Goal: Information Seeking & Learning: Learn about a topic

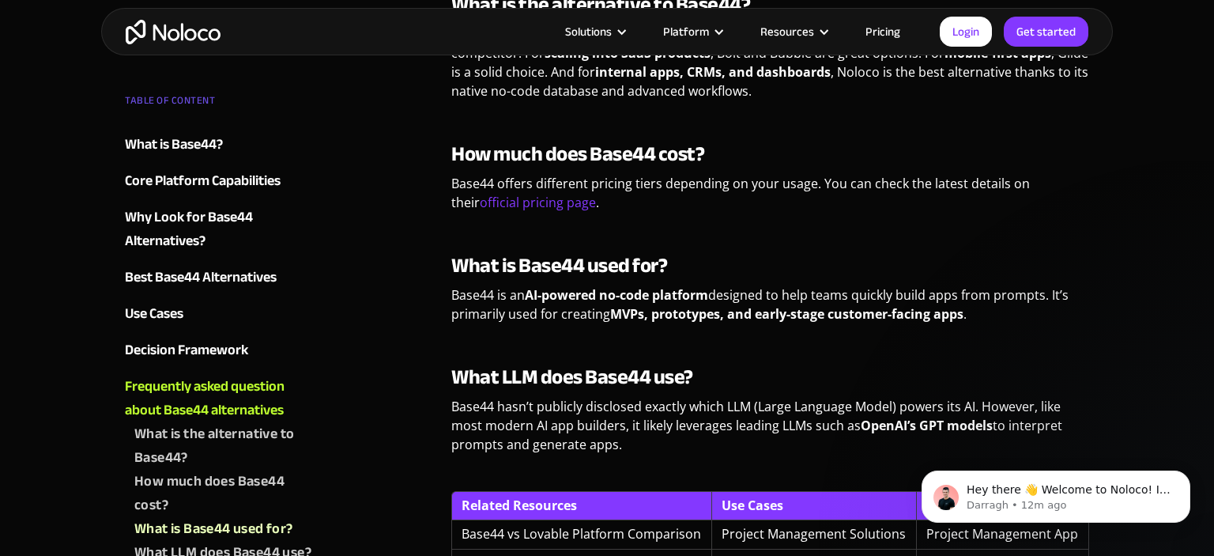
scroll to position [3923, 0]
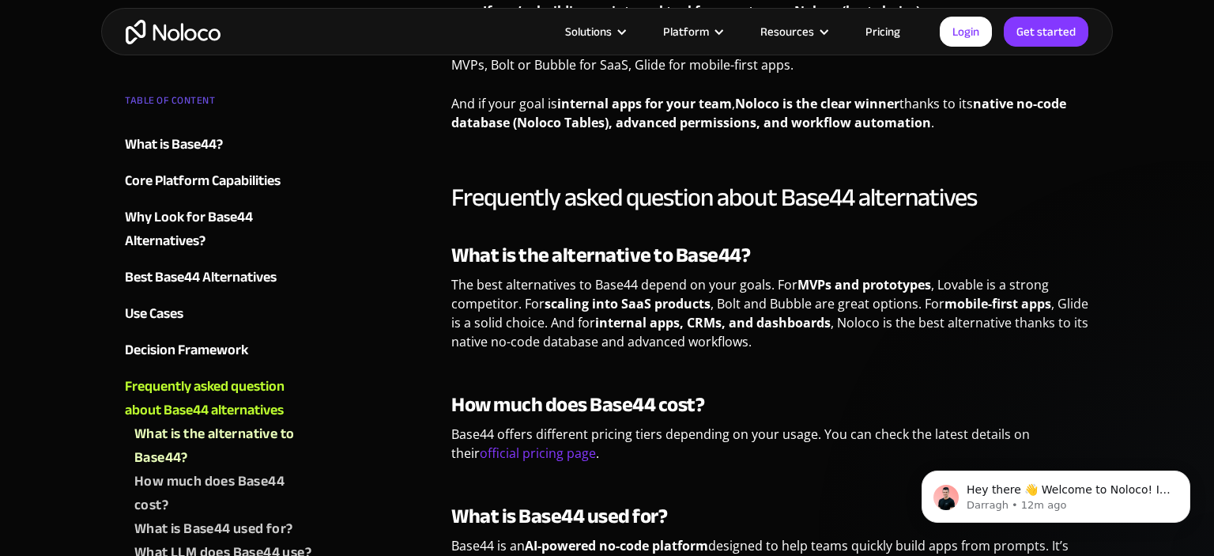
click at [883, 30] on link "Pricing" at bounding box center [883, 31] width 74 height 21
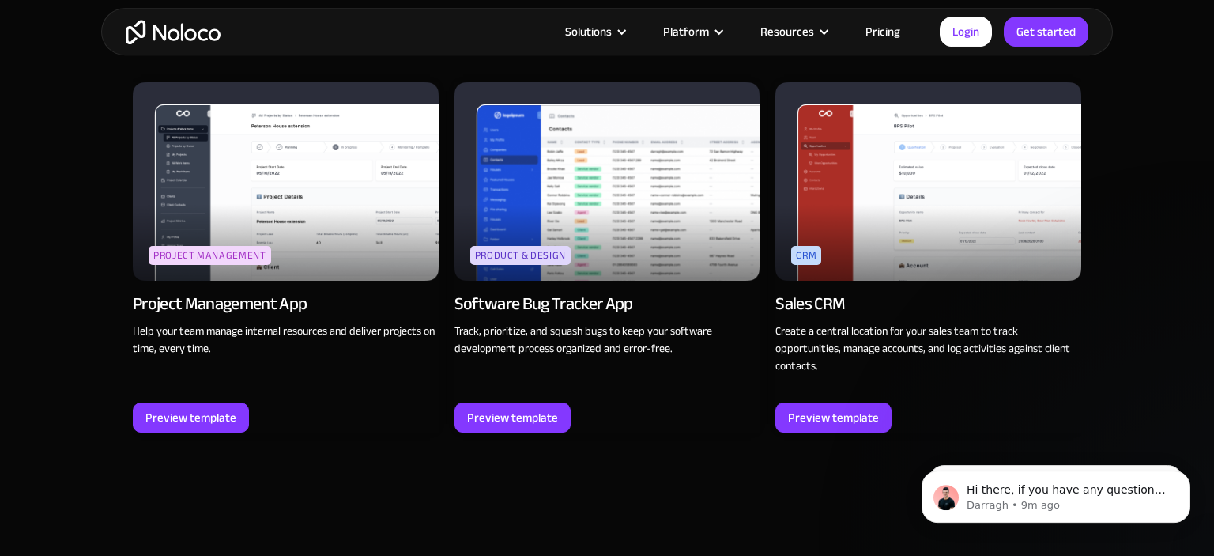
scroll to position [1670, 0]
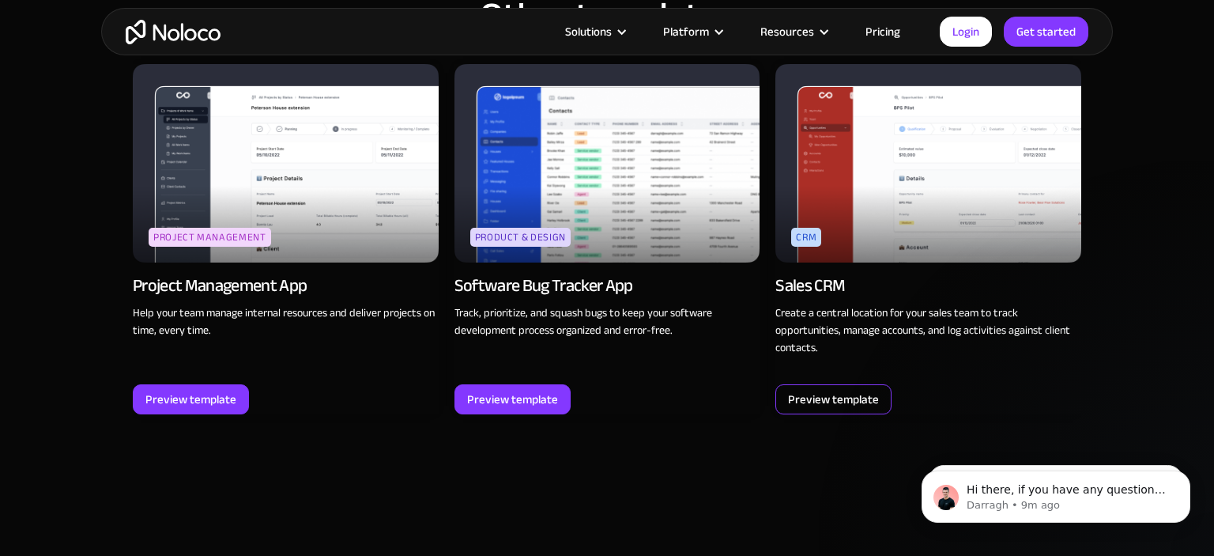
click at [838, 403] on div "Preview template" at bounding box center [833, 399] width 91 height 21
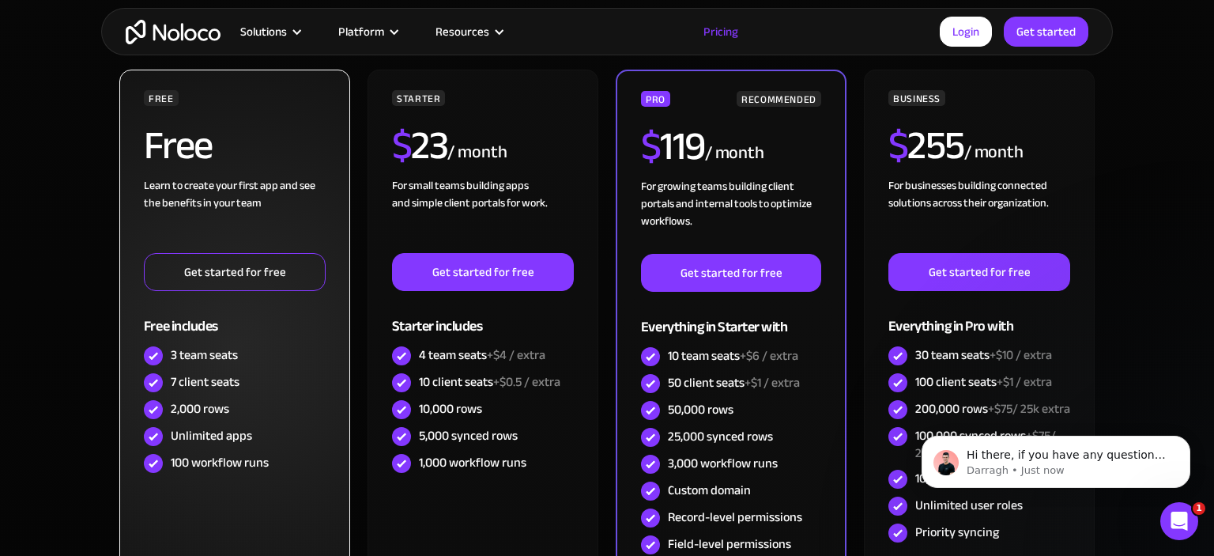
click at [241, 270] on link "Get started for free" at bounding box center [235, 272] width 182 height 38
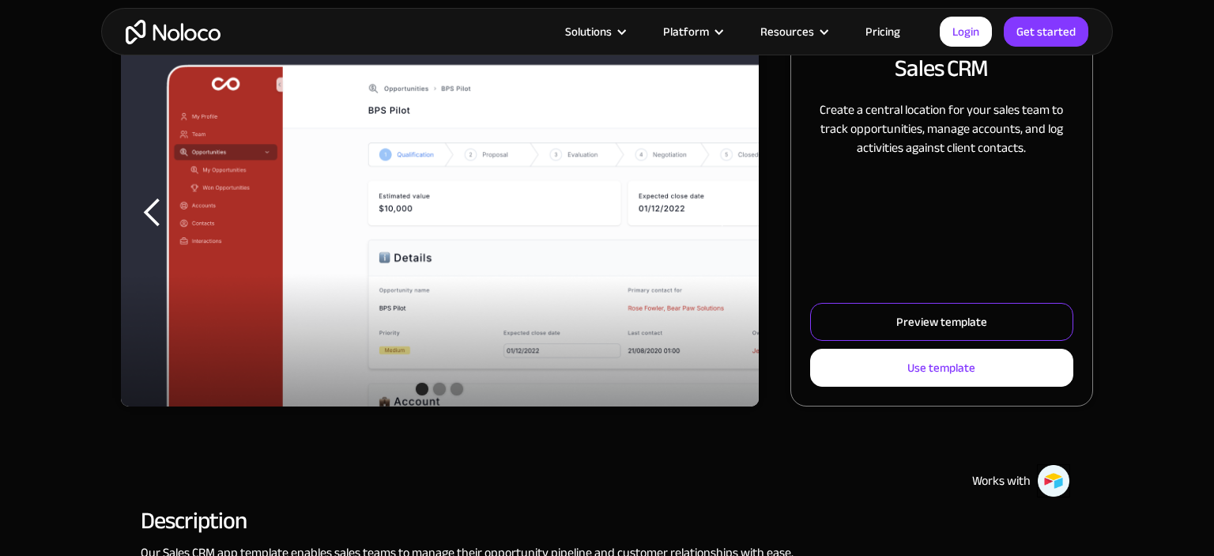
scroll to position [250, 0]
click at [919, 330] on div "Preview template" at bounding box center [941, 321] width 91 height 21
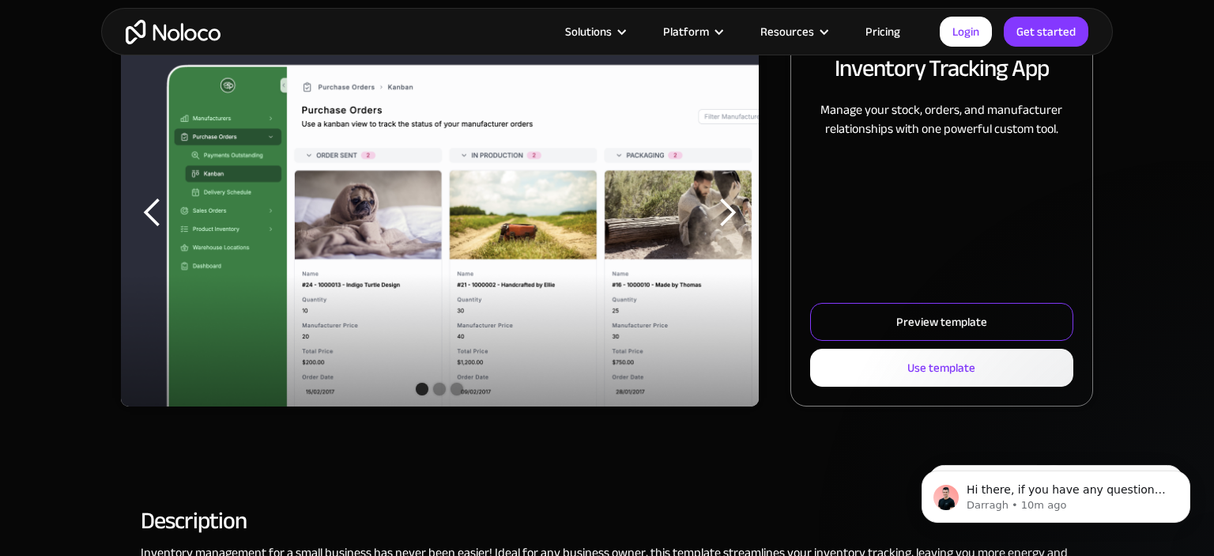
click at [934, 325] on div "Preview template" at bounding box center [941, 321] width 91 height 21
